Goal: Information Seeking & Learning: Learn about a topic

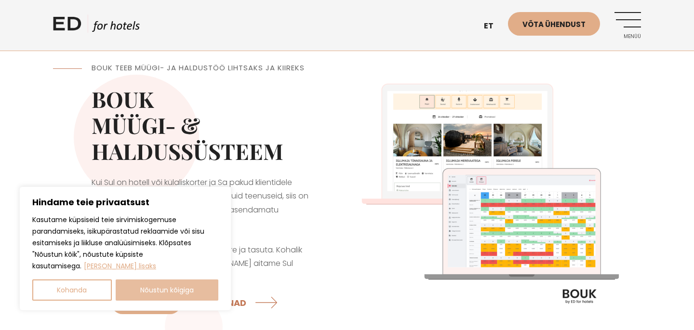
click at [154, 287] on button "Nõustun kõigiga" at bounding box center [167, 290] width 103 height 21
checkbox input "true"
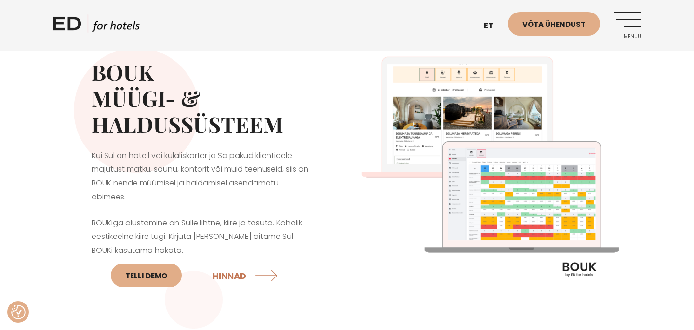
scroll to position [32, 0]
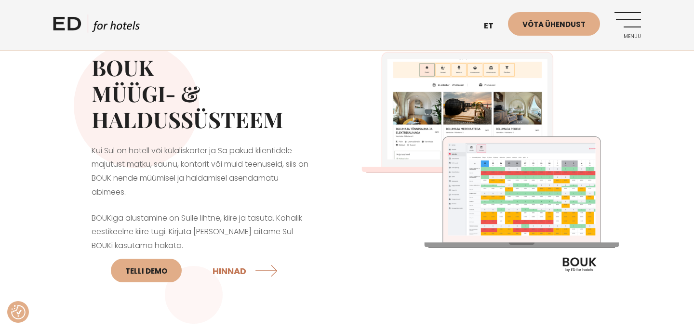
click at [527, 205] on img at bounding box center [494, 166] width 294 height 294
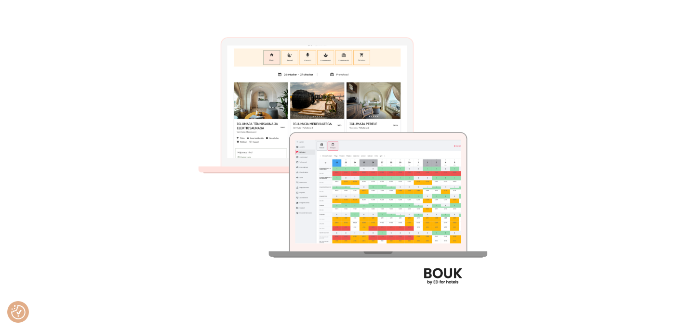
click at [439, 209] on img at bounding box center [347, 165] width 330 height 330
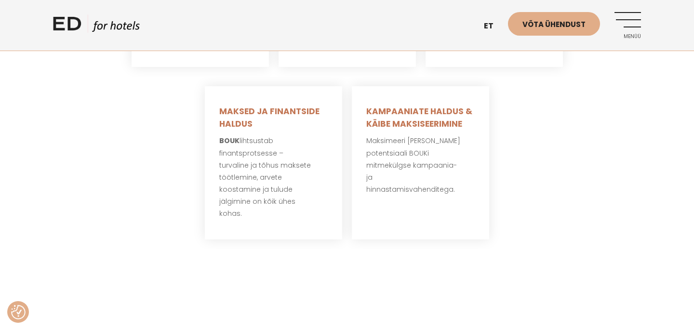
scroll to position [0, 0]
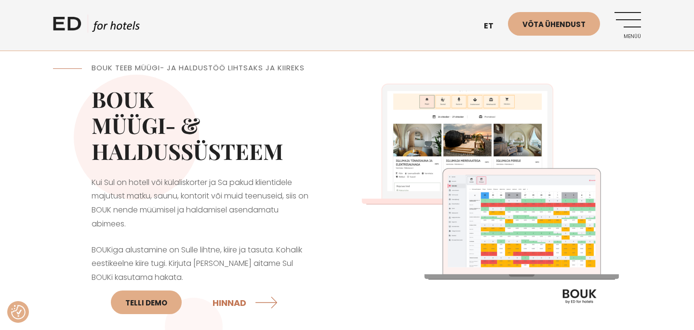
click at [632, 25] on link "Menüü" at bounding box center [627, 25] width 27 height 27
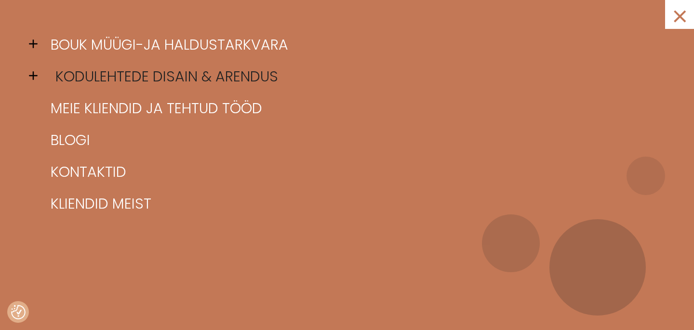
click at [90, 82] on link "Kodulehtede disain & arendus" at bounding box center [359, 77] width 622 height 32
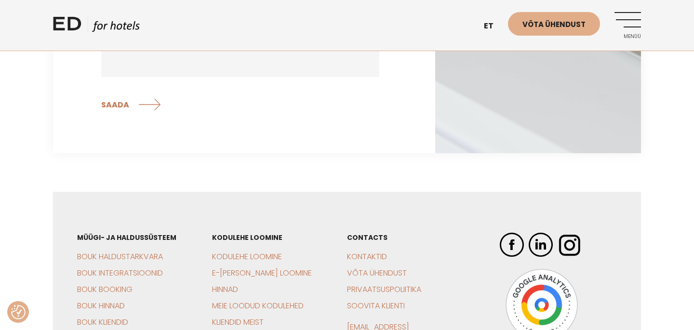
scroll to position [2712, 0]
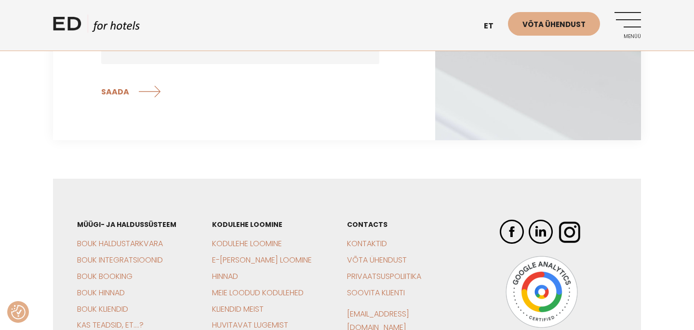
click at [624, 22] on link "Menüü" at bounding box center [627, 25] width 27 height 27
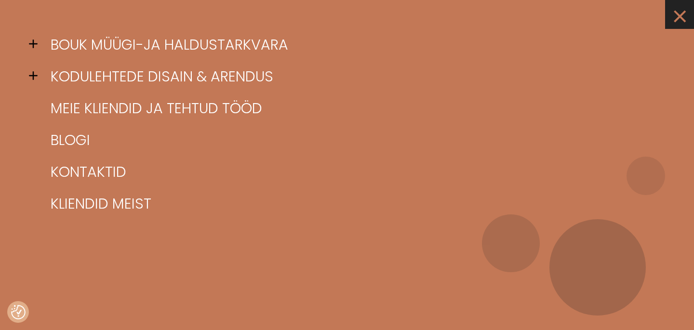
click at [678, 16] on link "×" at bounding box center [679, 14] width 29 height 29
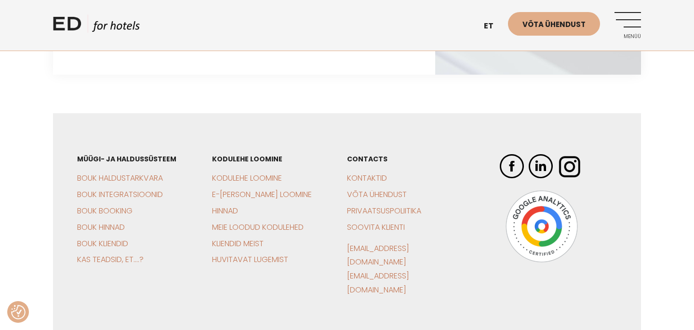
scroll to position [2829, 0]
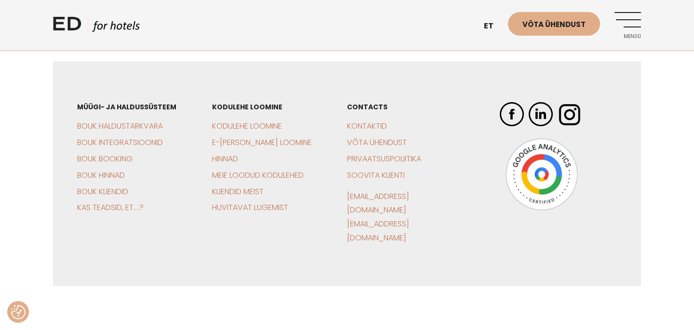
click at [560, 189] on img at bounding box center [542, 174] width 72 height 72
